Goal: Task Accomplishment & Management: Complete application form

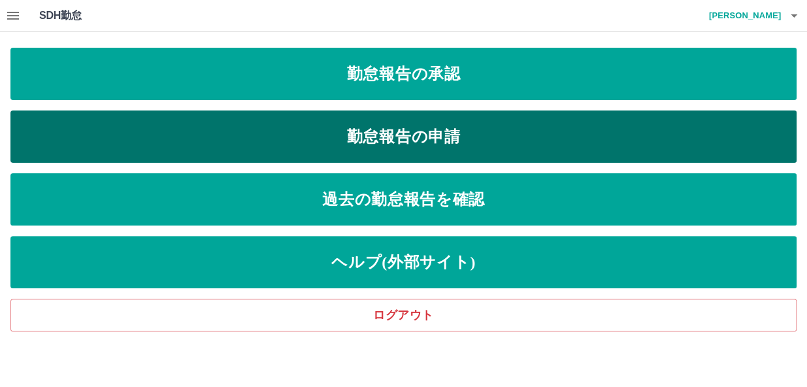
click at [404, 136] on link "勤怠報告の申請" at bounding box center [403, 136] width 786 height 52
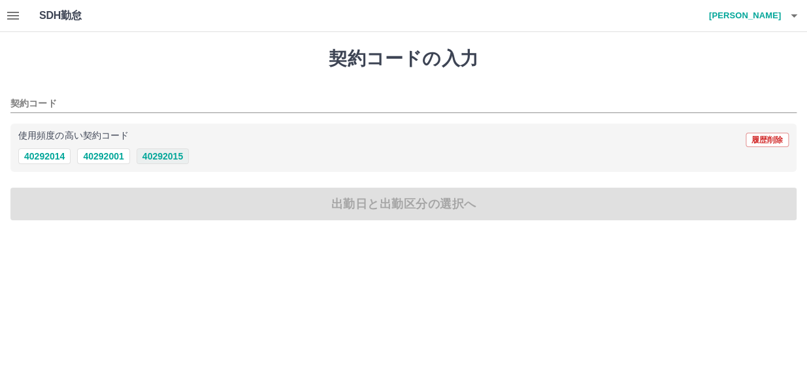
click at [163, 157] on button "40292015" at bounding box center [163, 156] width 52 height 16
type input "********"
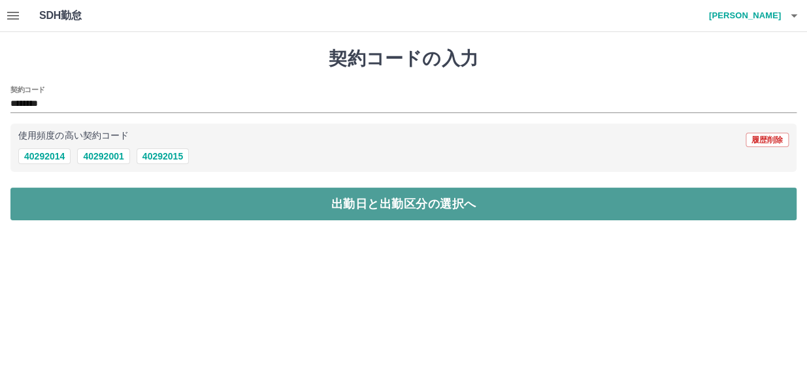
click at [408, 204] on button "出勤日と出勤区分の選択へ" at bounding box center [403, 204] width 786 height 33
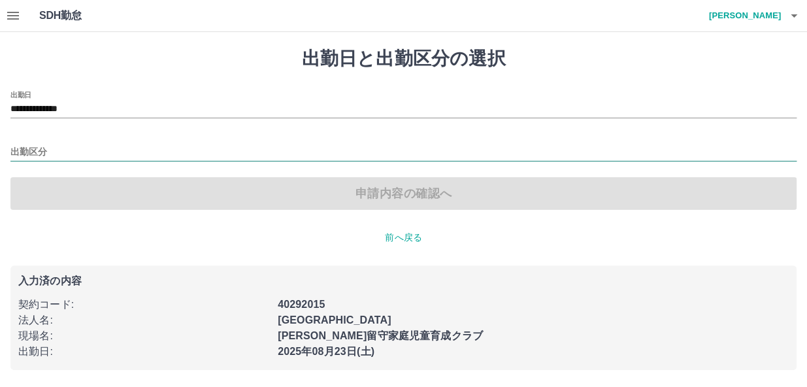
click at [16, 150] on input "出勤区分" at bounding box center [403, 152] width 786 height 16
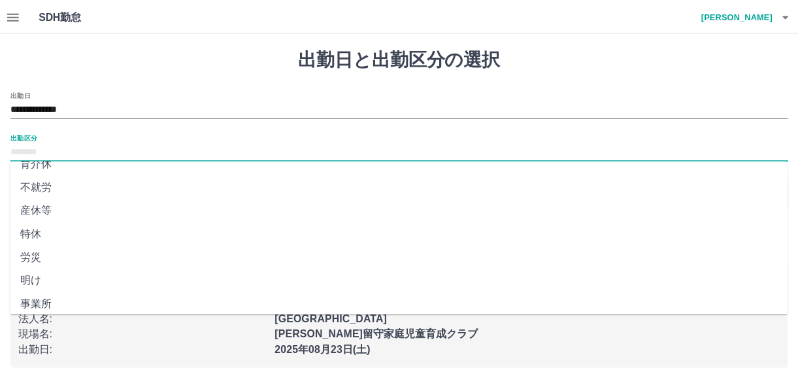
scroll to position [101, 0]
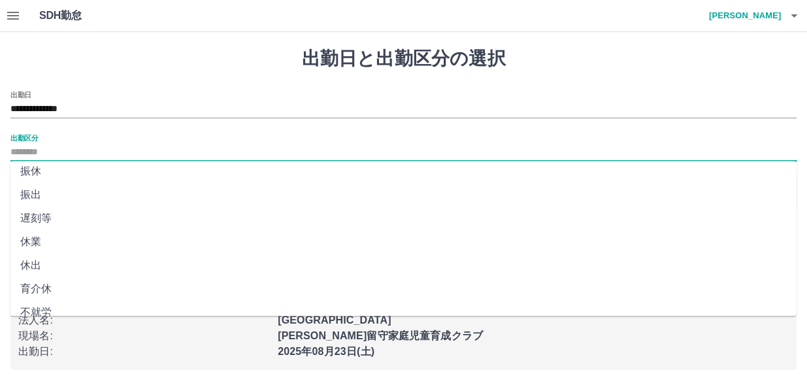
click at [31, 265] on li "休出" at bounding box center [403, 266] width 786 height 24
type input "**"
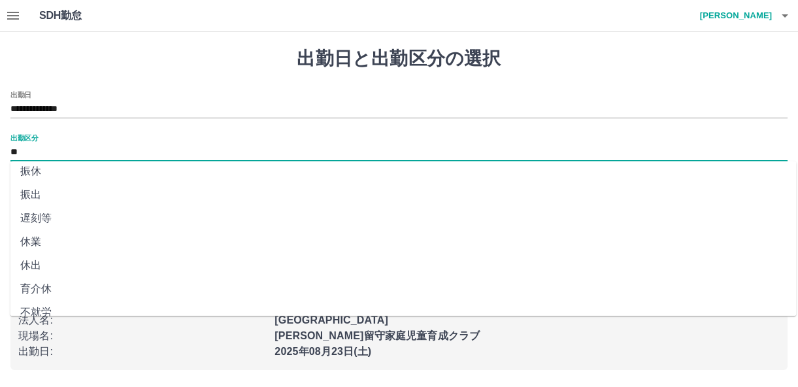
click at [31, 265] on div "**********" at bounding box center [399, 208] width 798 height 353
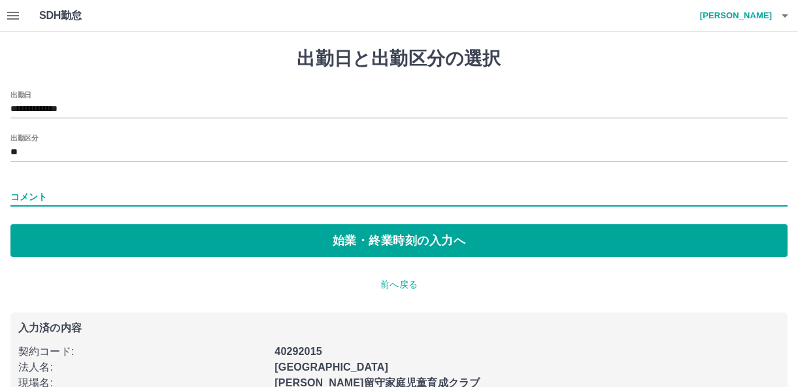
drag, startPoint x: 31, startPoint y: 265, endPoint x: 21, endPoint y: 195, distance: 71.2
click at [21, 195] on input "コメント" at bounding box center [398, 197] width 777 height 19
type input "*****"
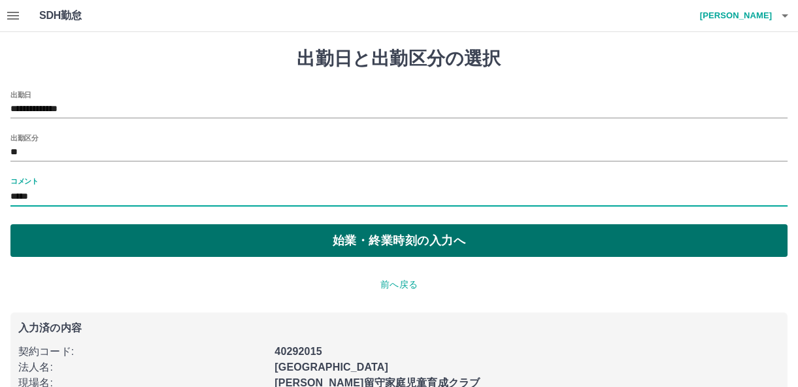
click at [388, 241] on button "始業・終業時刻の入力へ" at bounding box center [398, 240] width 777 height 33
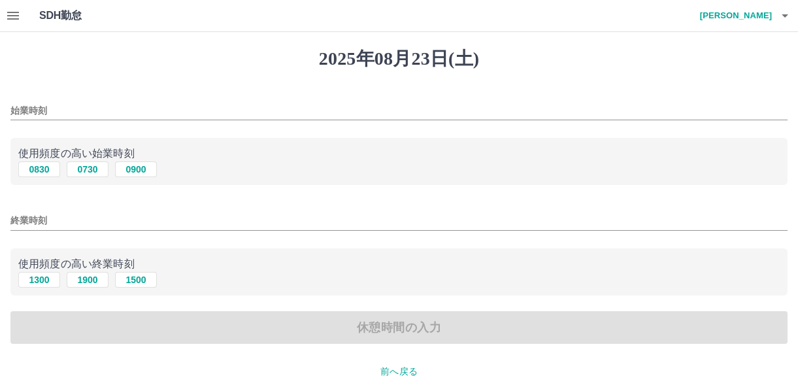
click at [18, 105] on input "始業時刻" at bounding box center [398, 110] width 777 height 19
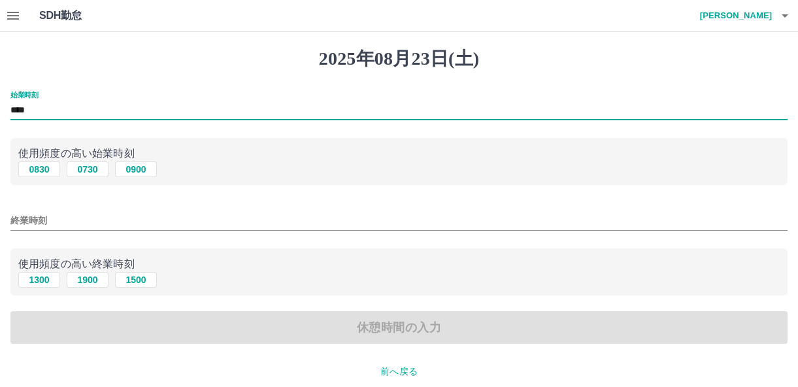
type input "****"
click at [20, 220] on input "終業時刻" at bounding box center [398, 220] width 777 height 19
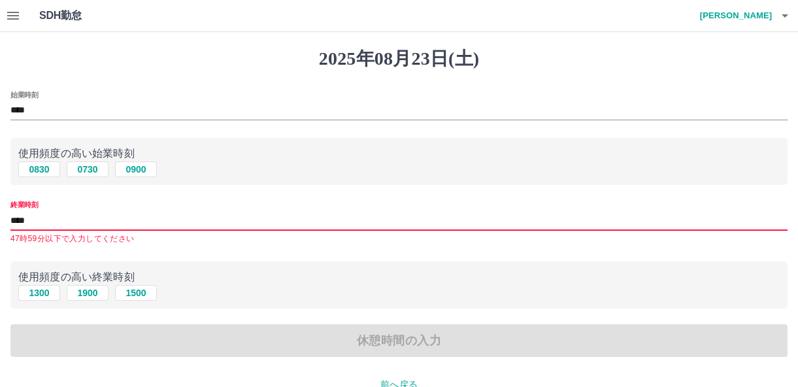
type input "****"
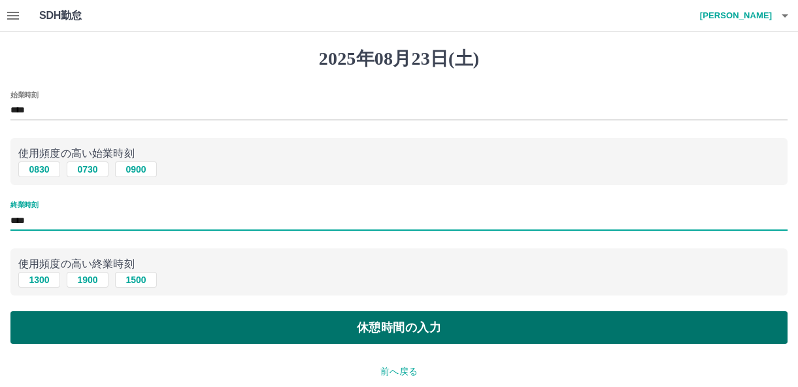
click at [412, 332] on button "休憩時間の入力" at bounding box center [398, 327] width 777 height 33
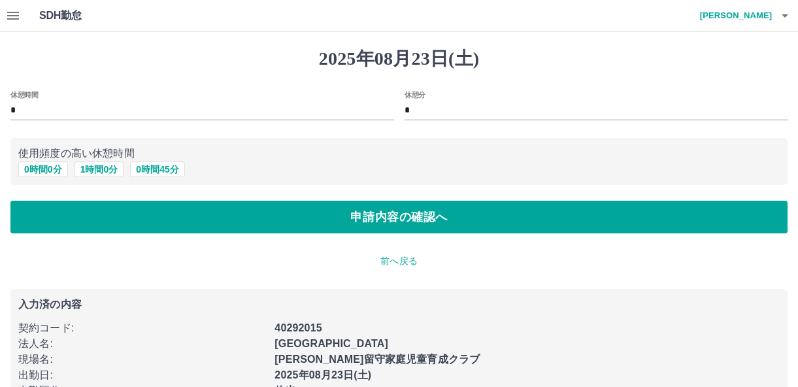
click at [24, 106] on input "*" at bounding box center [202, 110] width 384 height 19
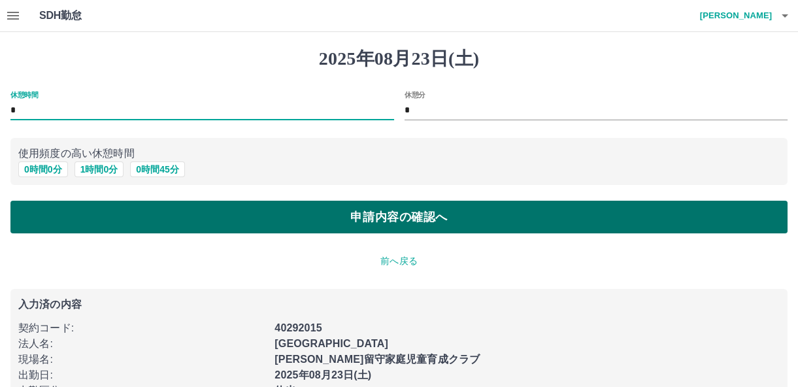
type input "*"
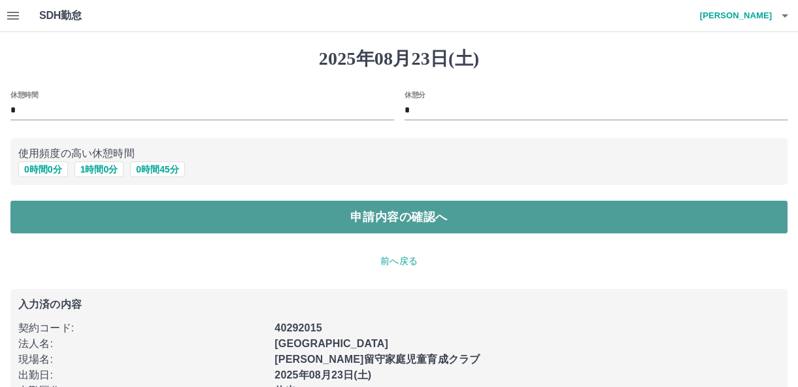
click at [402, 218] on button "申請内容の確認へ" at bounding box center [398, 217] width 777 height 33
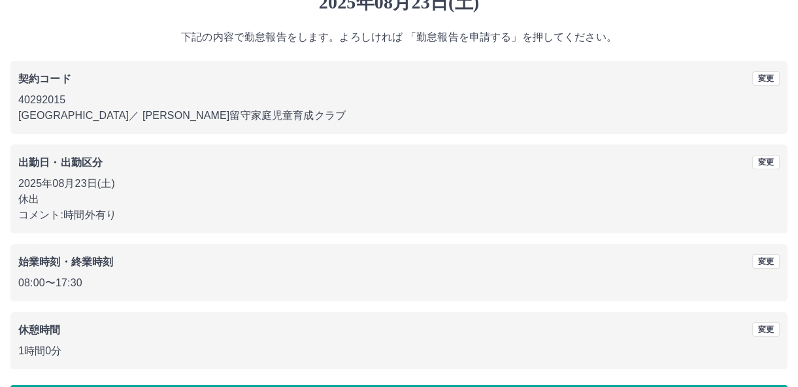
scroll to position [102, 0]
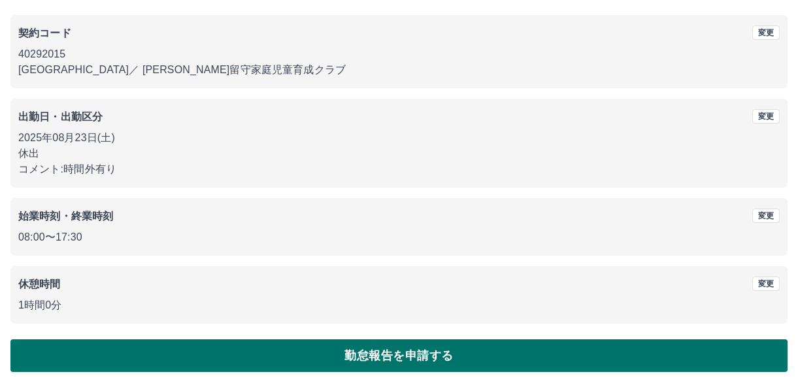
click at [418, 362] on button "勤怠報告を申請する" at bounding box center [398, 355] width 777 height 33
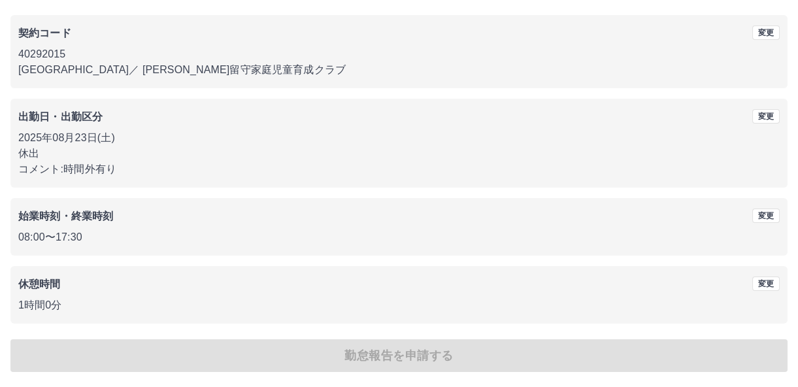
click at [409, 361] on div "2025年08月23日(土) 下記の内容で勤怠報告をします。よろしければ 「勤怠報告を申請する」を押してください。 契約コード 変更 40292015 東大阪…" at bounding box center [399, 158] width 798 height 457
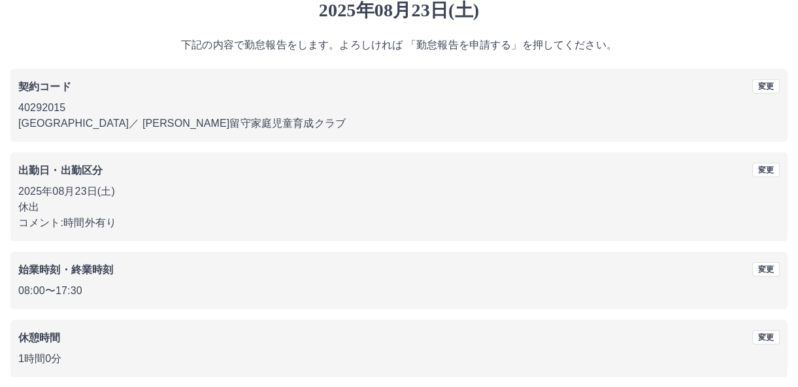
scroll to position [0, 0]
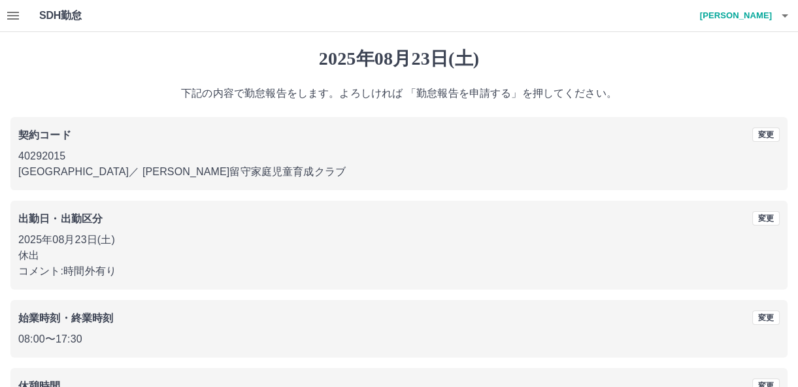
click at [704, 87] on p "下記の内容で勤怠報告をします。よろしければ 「勤怠報告を申請する」を押してください。" at bounding box center [398, 94] width 777 height 16
click at [357, 270] on p "コメント: 時間外有り" at bounding box center [398, 271] width 761 height 16
click at [357, 259] on p "休出" at bounding box center [398, 256] width 761 height 16
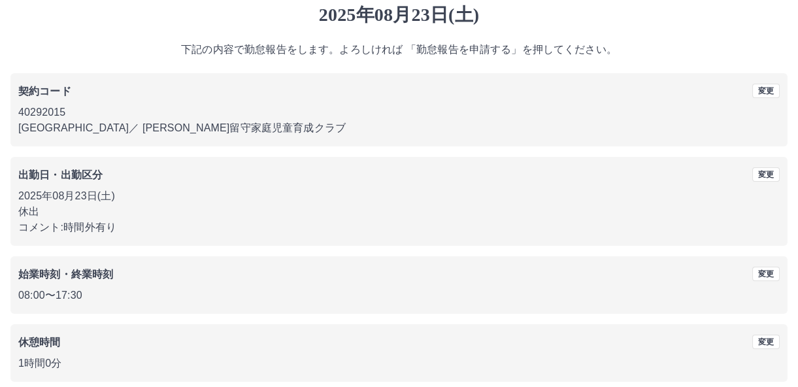
scroll to position [102, 0]
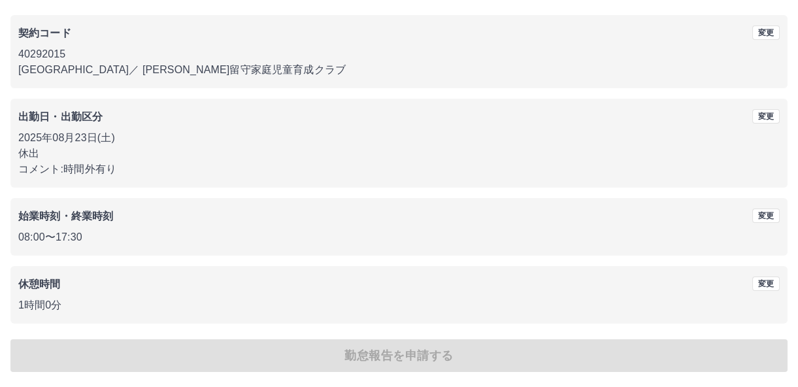
click at [387, 354] on div "2025年08月23日(土) 下記の内容で勤怠報告をします。よろしければ 「勤怠報告を申請する」を押してください。 契約コード 変更 40292015 東大阪…" at bounding box center [399, 158] width 798 height 457
click at [678, 303] on p "1時間0分" at bounding box center [398, 305] width 761 height 16
click at [468, 359] on div "2025年08月23日(土) 下記の内容で勤怠報告をします。よろしければ 「勤怠報告を申請する」を押してください。 契約コード 変更 40292015 東大阪…" at bounding box center [399, 158] width 798 height 457
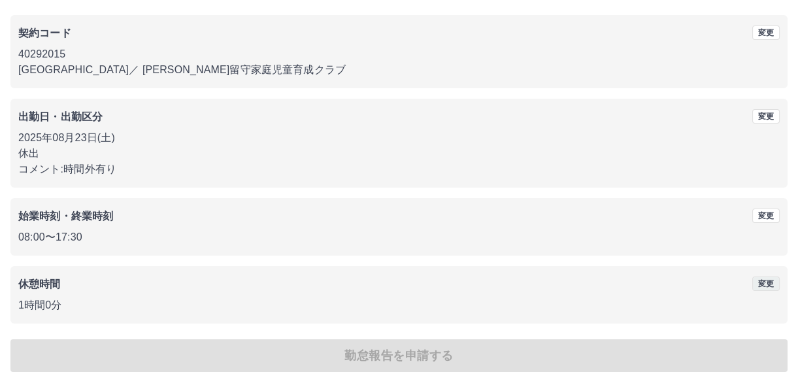
click at [773, 283] on button "変更" at bounding box center [765, 283] width 27 height 14
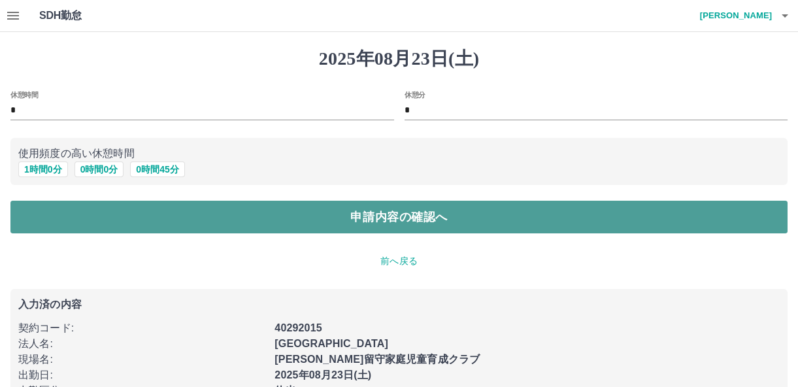
click at [397, 217] on button "申請内容の確認へ" at bounding box center [398, 217] width 777 height 33
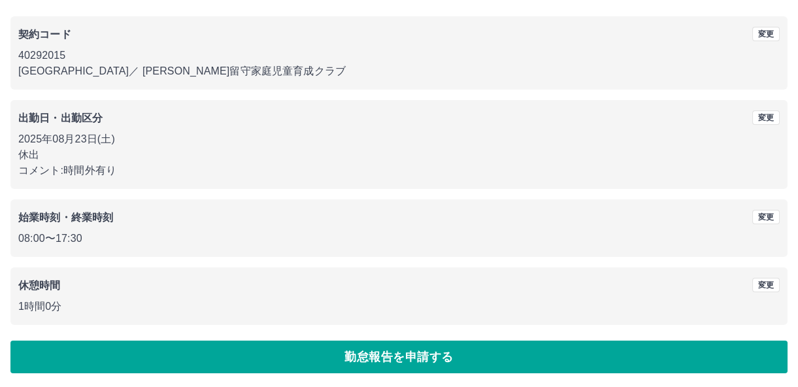
scroll to position [102, 0]
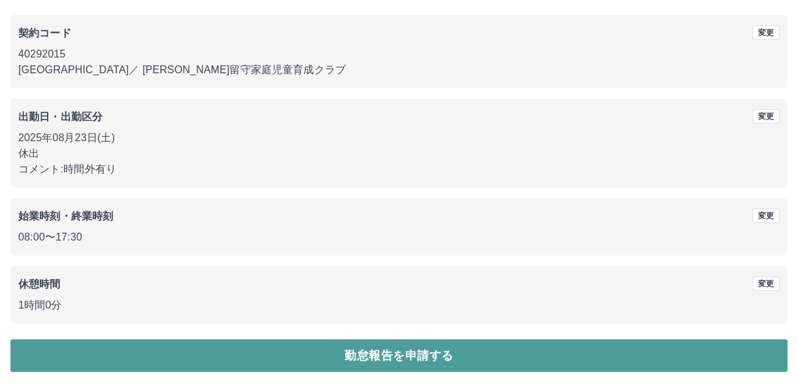
click at [408, 361] on button "勤怠報告を申請する" at bounding box center [398, 355] width 777 height 33
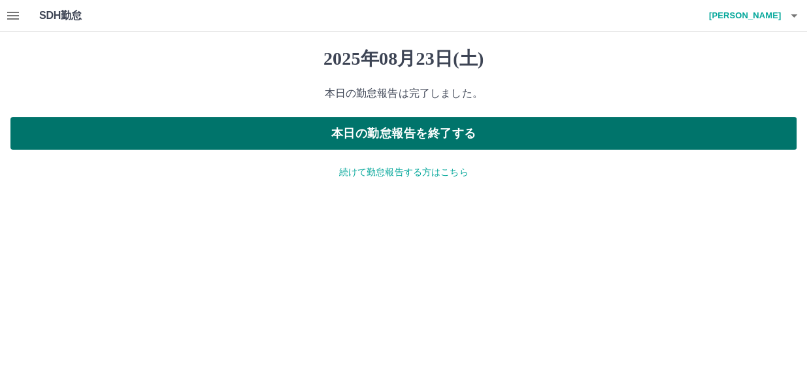
click at [391, 127] on button "本日の勤怠報告を終了する" at bounding box center [403, 133] width 786 height 33
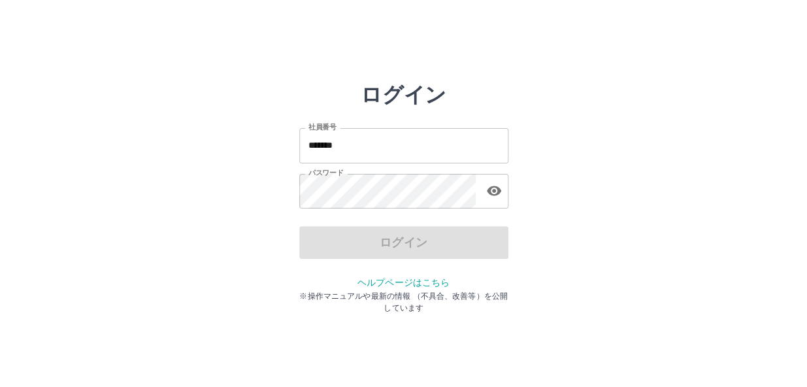
click at [348, 146] on input "*******" at bounding box center [403, 145] width 209 height 35
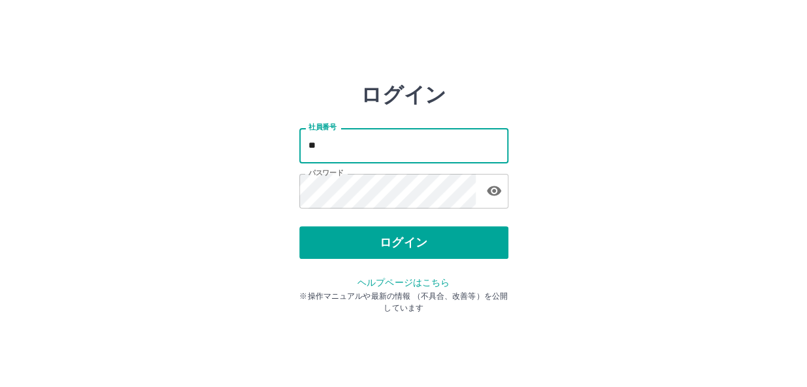
type input "*"
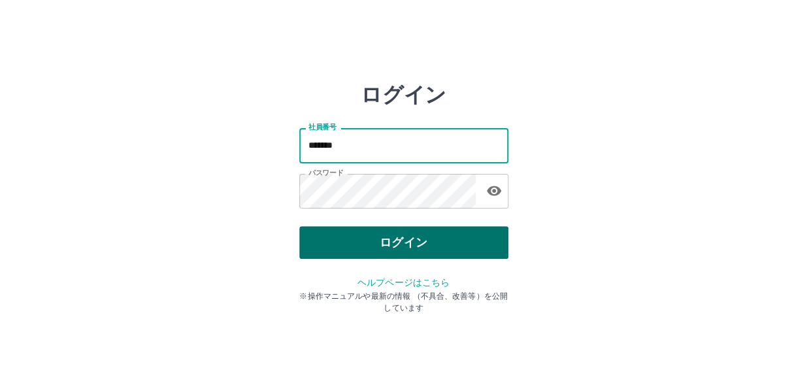
type input "*******"
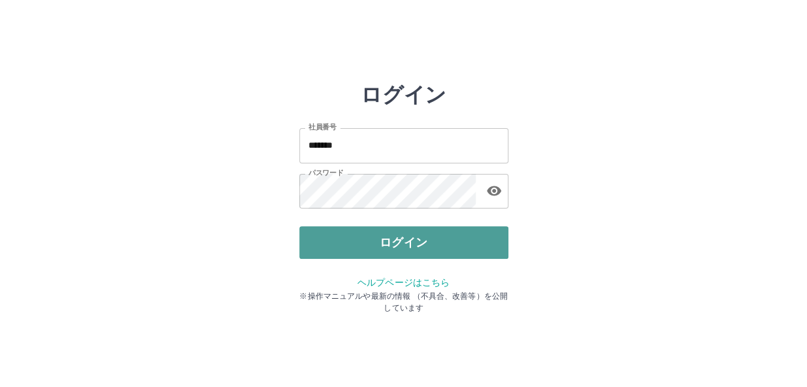
click at [372, 242] on button "ログイン" at bounding box center [403, 242] width 209 height 33
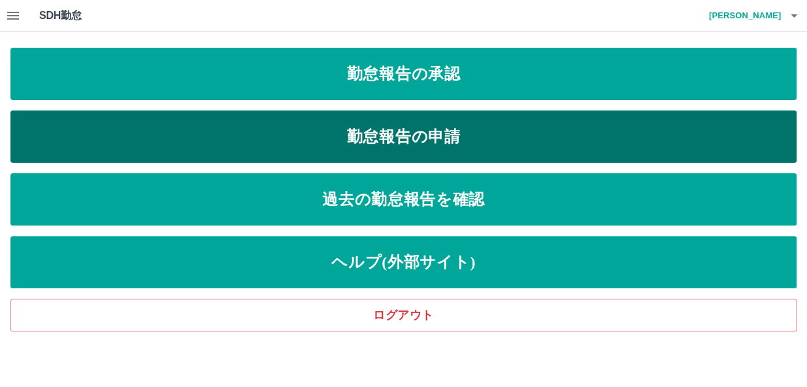
click at [381, 138] on link "勤怠報告の申請" at bounding box center [403, 136] width 786 height 52
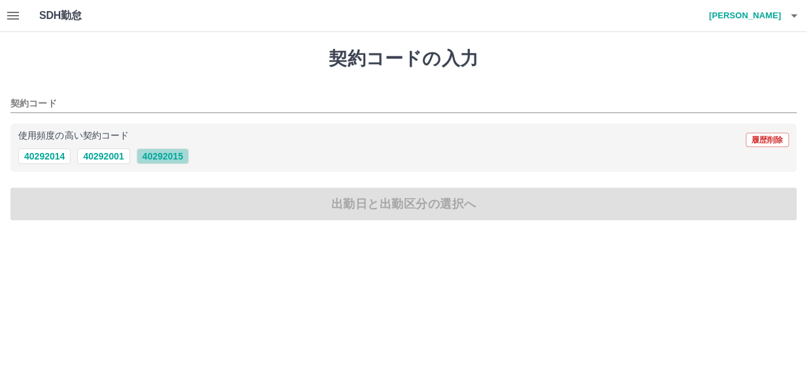
click at [171, 153] on button "40292015" at bounding box center [163, 156] width 52 height 16
type input "********"
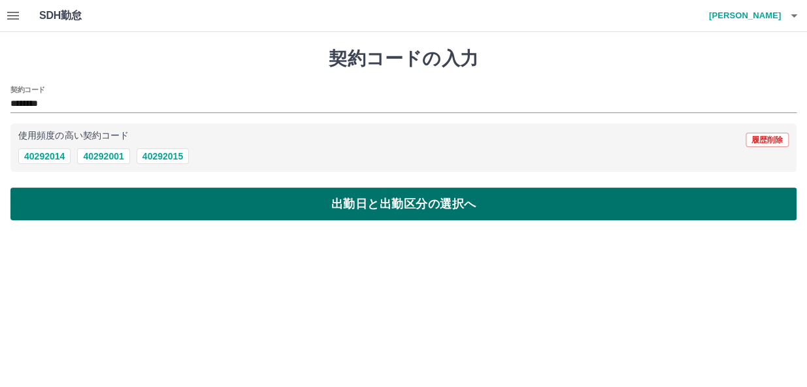
click at [168, 203] on button "出勤日と出勤区分の選択へ" at bounding box center [403, 204] width 786 height 33
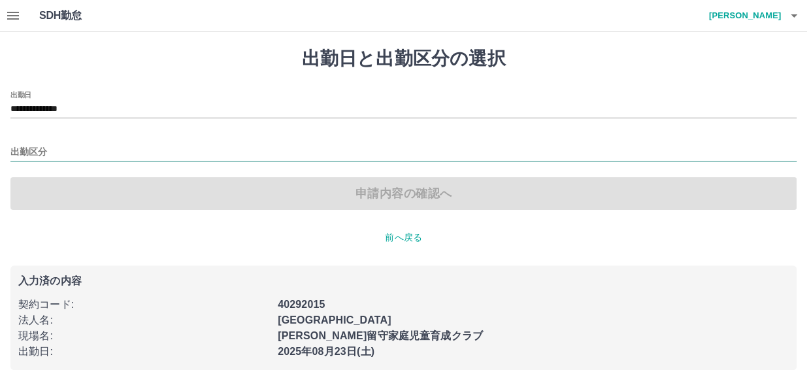
click at [59, 150] on input "出勤区分" at bounding box center [403, 152] width 786 height 16
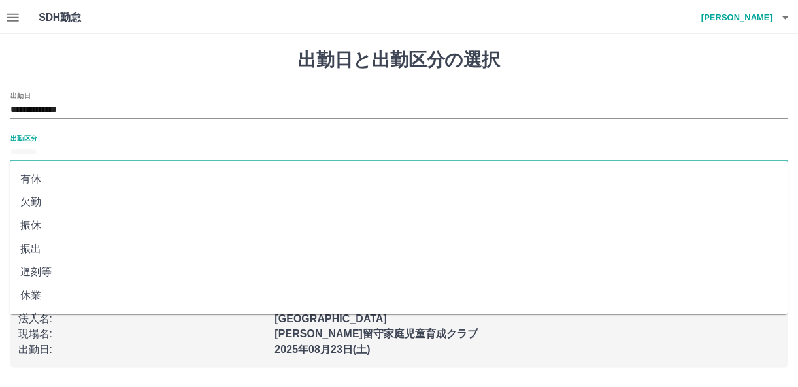
scroll to position [59, 0]
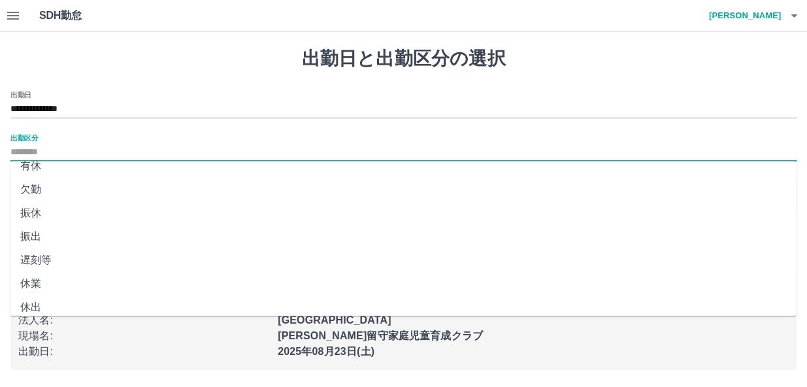
click at [37, 310] on li "休出" at bounding box center [403, 307] width 786 height 24
type input "**"
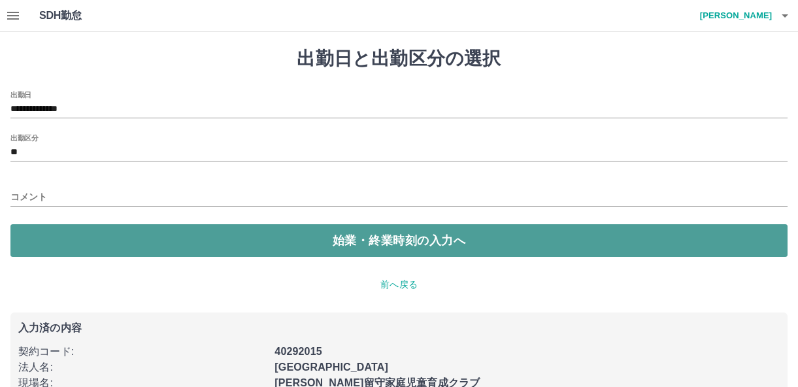
click at [65, 237] on button "始業・終業時刻の入力へ" at bounding box center [398, 240] width 777 height 33
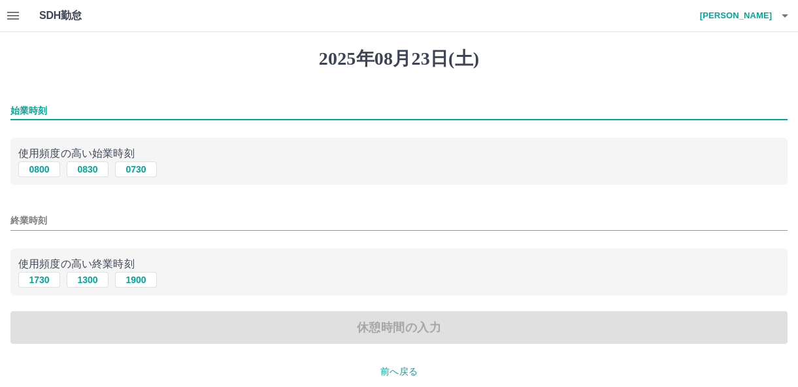
click at [54, 108] on input "始業時刻" at bounding box center [398, 110] width 777 height 19
type input "****"
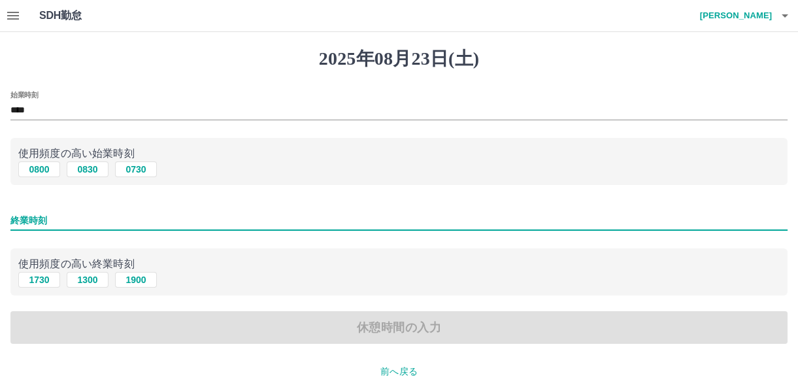
click at [63, 221] on input "終業時刻" at bounding box center [398, 220] width 777 height 19
type input "****"
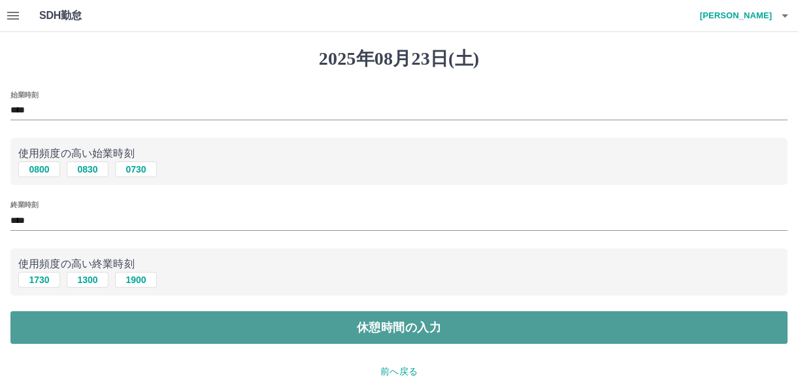
click at [108, 319] on button "休憩時間の入力" at bounding box center [398, 327] width 777 height 33
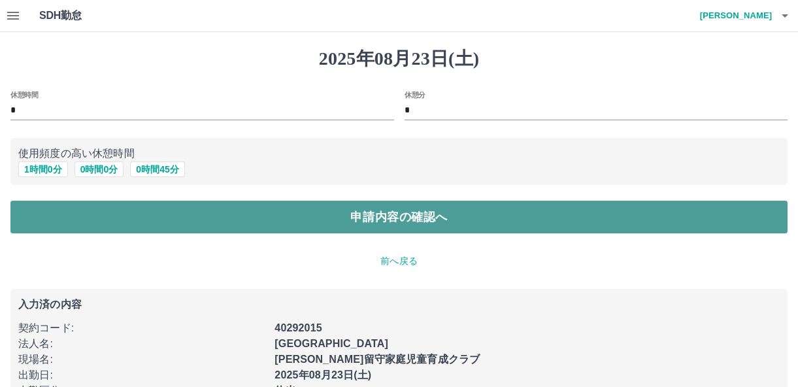
click at [140, 217] on button "申請内容の確認へ" at bounding box center [398, 217] width 777 height 33
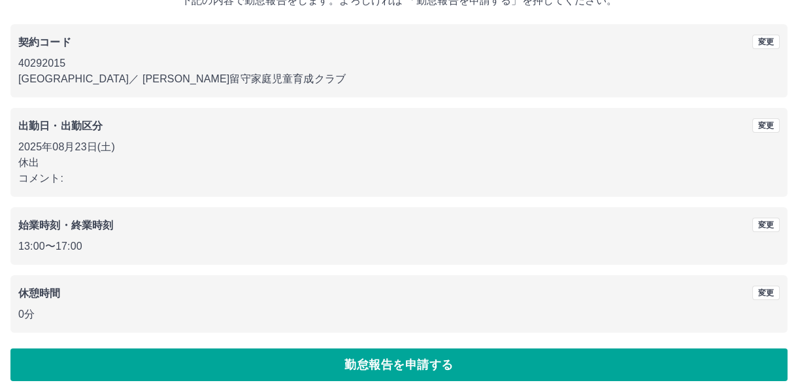
scroll to position [102, 0]
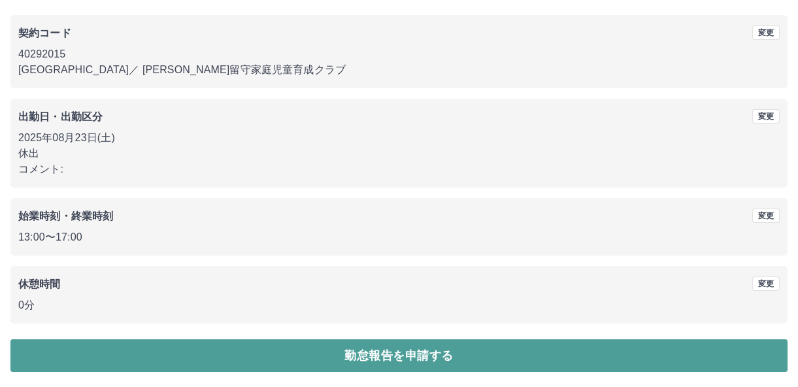
click at [142, 360] on button "勤怠報告を申請する" at bounding box center [398, 355] width 777 height 33
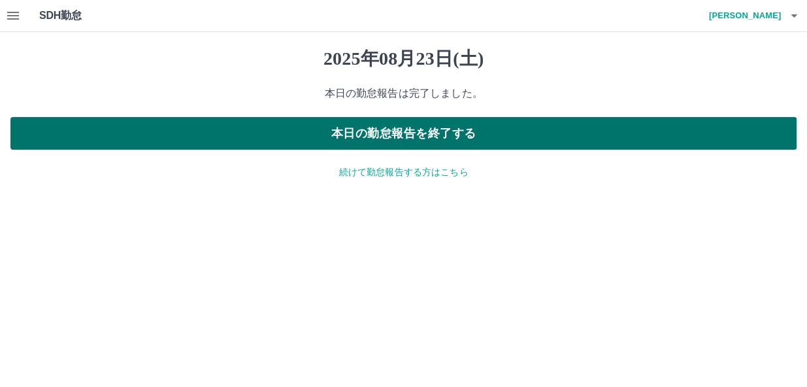
click at [350, 120] on button "本日の勤怠報告を終了する" at bounding box center [403, 133] width 786 height 33
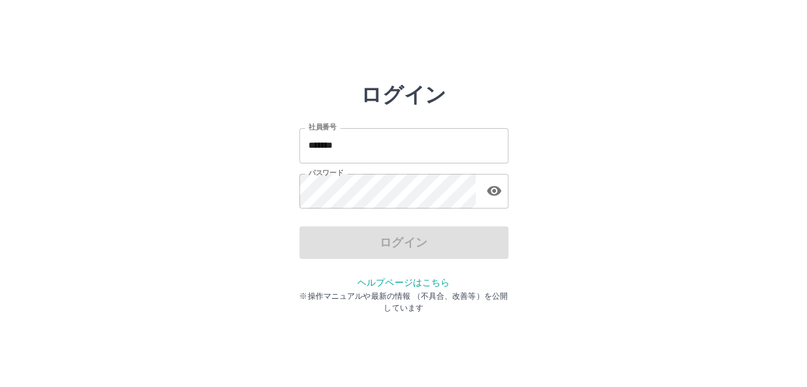
click at [353, 148] on input "*******" at bounding box center [403, 145] width 209 height 35
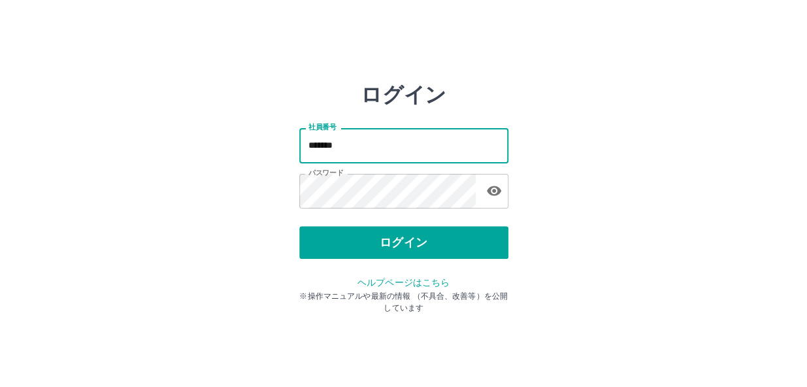
type input "*******"
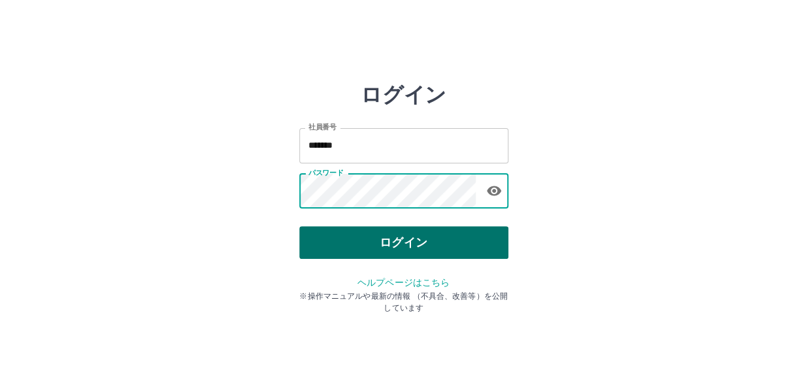
click at [399, 235] on button "ログイン" at bounding box center [403, 242] width 209 height 33
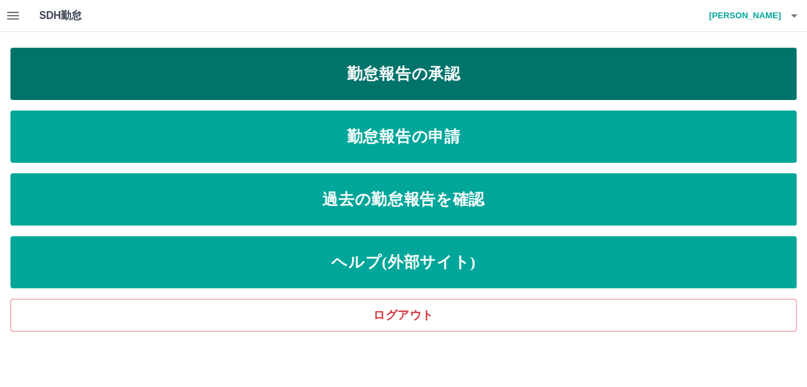
click at [382, 80] on link "勤怠報告の承認" at bounding box center [403, 74] width 786 height 52
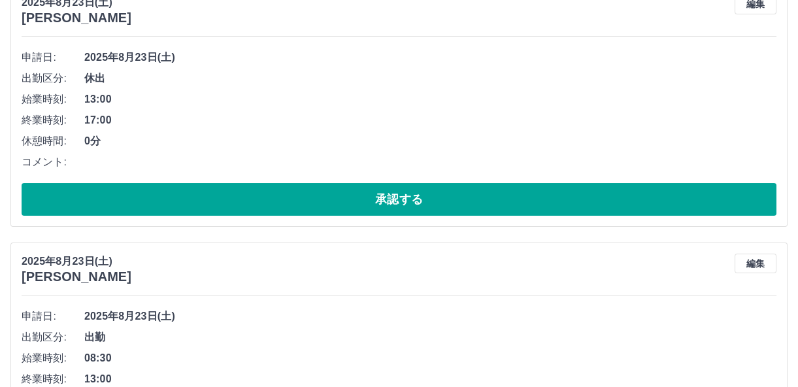
scroll to position [178, 0]
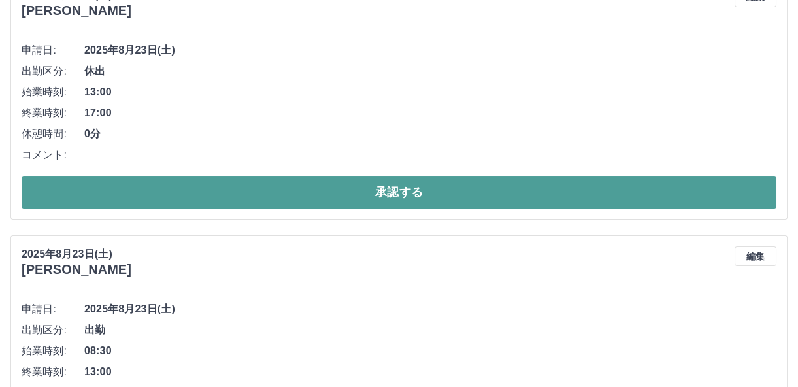
click at [368, 182] on button "承認する" at bounding box center [399, 192] width 755 height 33
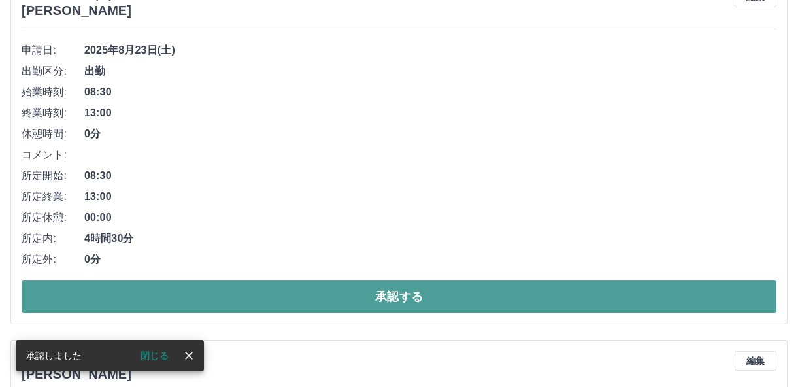
click at [422, 295] on button "承認する" at bounding box center [399, 296] width 755 height 33
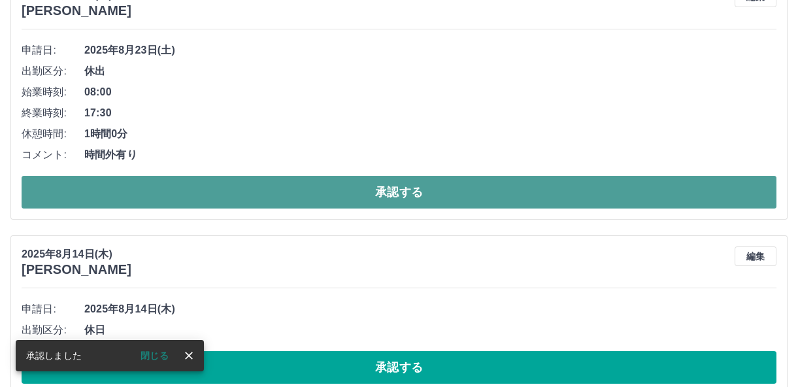
click at [391, 197] on button "承認する" at bounding box center [399, 192] width 755 height 33
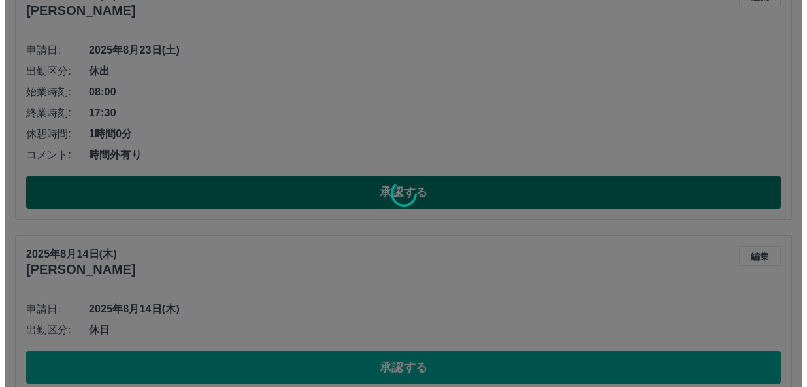
scroll to position [0, 0]
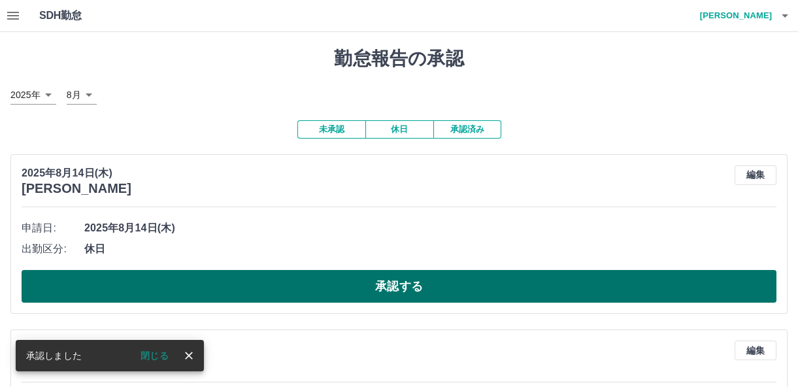
click at [398, 280] on button "承認する" at bounding box center [399, 286] width 755 height 33
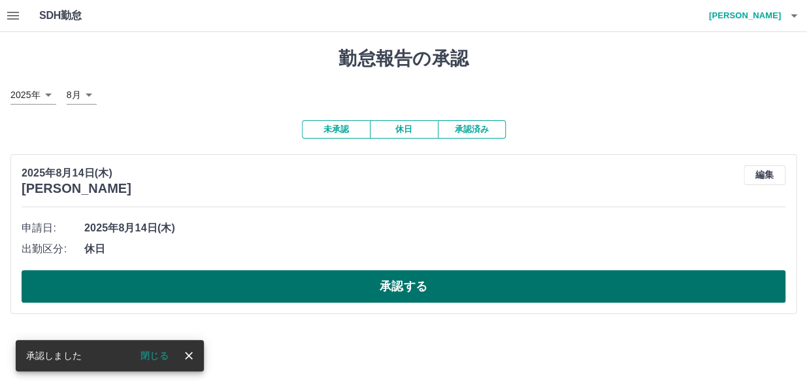
click at [404, 289] on button "承認する" at bounding box center [404, 286] width 764 height 33
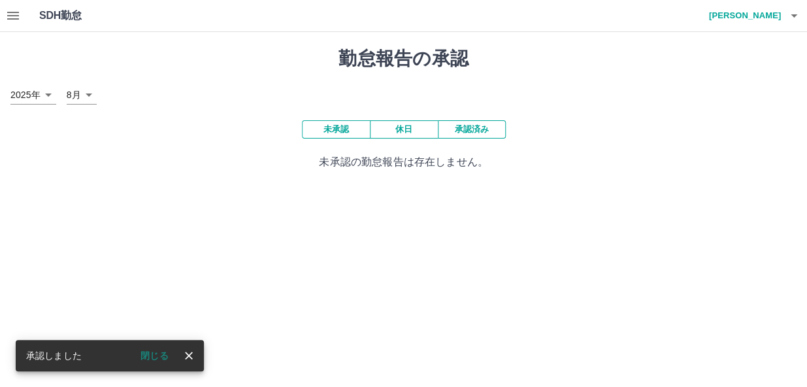
click at [748, 14] on h4 "眞井　美智子" at bounding box center [741, 15] width 78 height 31
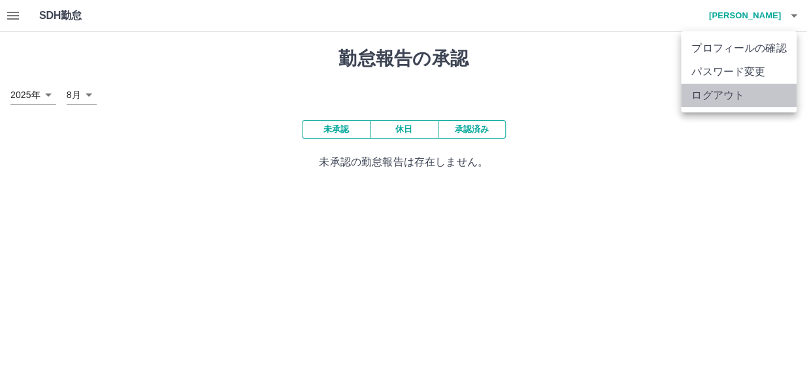
click at [724, 91] on li "ログアウト" at bounding box center [739, 96] width 116 height 24
